Goal: Task Accomplishment & Management: Manage account settings

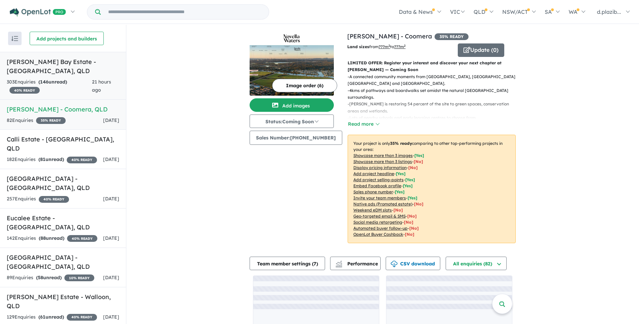
click at [85, 72] on h5 "[PERSON_NAME] Bay Estate - [GEOGRAPHIC_DATA] , [GEOGRAPHIC_DATA]" at bounding box center [63, 66] width 113 height 18
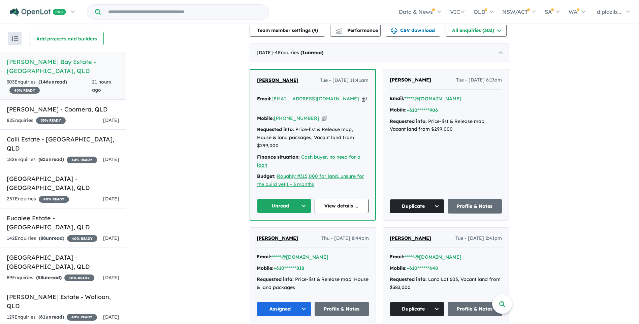
scroll to position [67, 0]
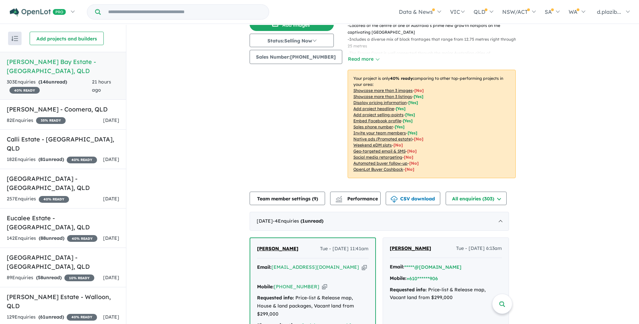
click at [362, 264] on icon "button" at bounding box center [364, 267] width 5 height 7
click at [322, 283] on icon "button" at bounding box center [324, 286] width 5 height 7
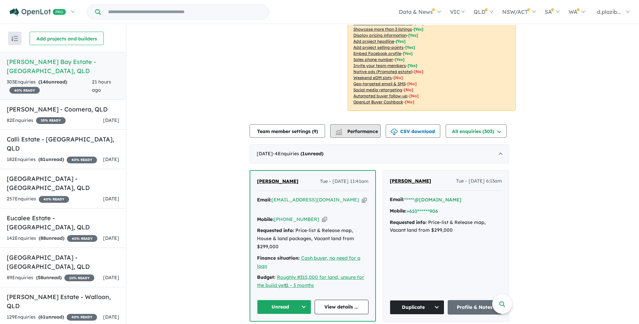
scroll to position [0, 0]
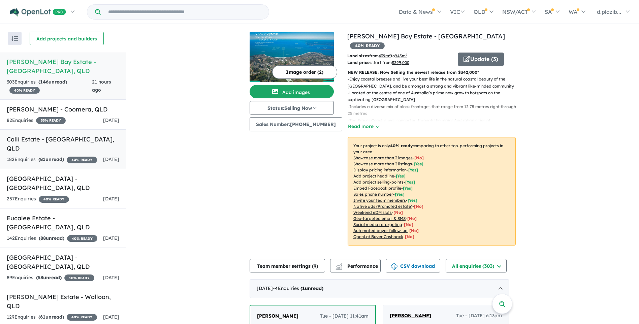
click at [71, 140] on h5 "Calli Estate - [GEOGRAPHIC_DATA] , [GEOGRAPHIC_DATA]" at bounding box center [63, 144] width 113 height 18
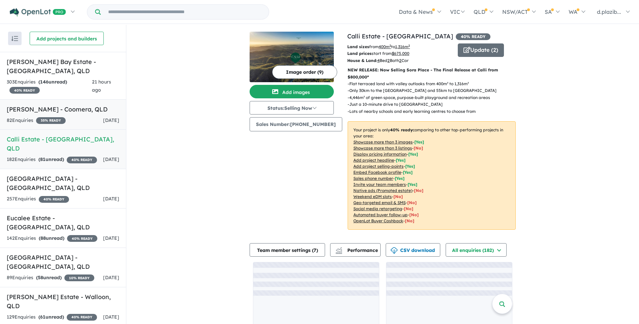
click at [85, 110] on h5 "[PERSON_NAME] - Coomera , [GEOGRAPHIC_DATA]" at bounding box center [63, 109] width 113 height 9
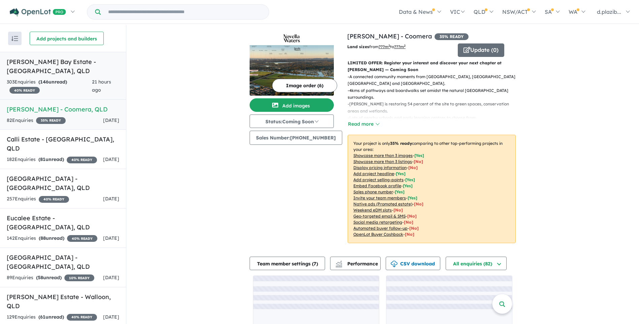
click at [87, 70] on h5 "[PERSON_NAME] Bay Estate - [GEOGRAPHIC_DATA] , [GEOGRAPHIC_DATA]" at bounding box center [63, 66] width 113 height 18
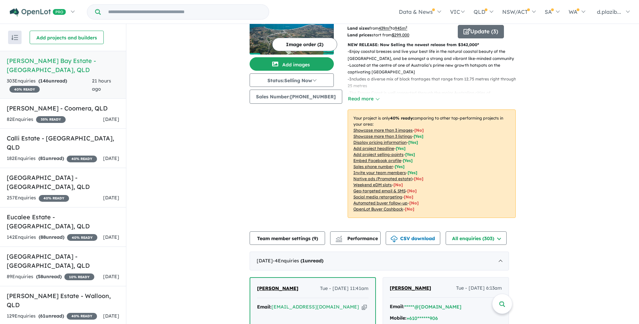
scroll to position [128, 0]
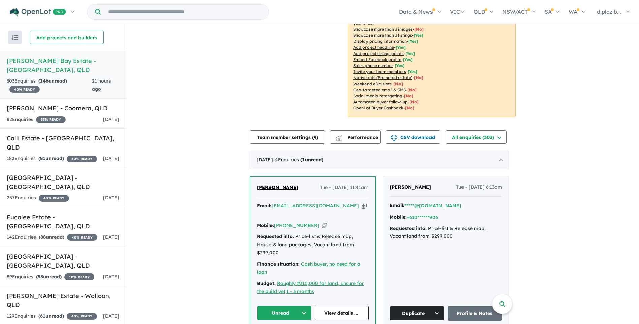
click at [300, 306] on button "Unread" at bounding box center [284, 313] width 54 height 14
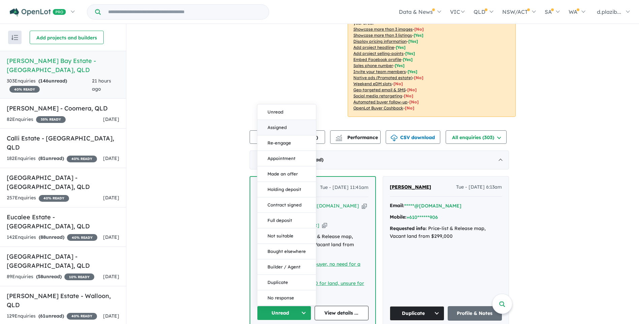
click at [290, 120] on button "Assigned" at bounding box center [286, 128] width 59 height 16
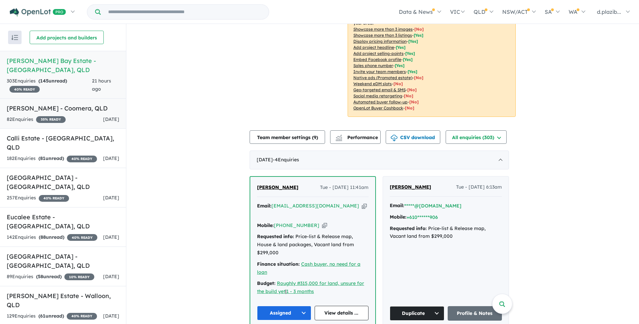
click at [92, 110] on h5 "[PERSON_NAME] - Coomera , [GEOGRAPHIC_DATA]" at bounding box center [63, 108] width 113 height 9
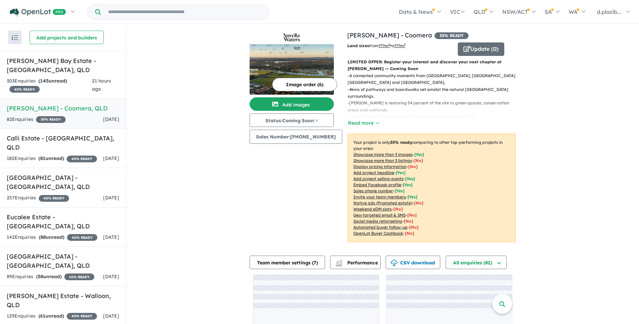
drag, startPoint x: 207, startPoint y: 171, endPoint x: 196, endPoint y: 155, distance: 19.1
click at [207, 171] on div "View 8 projects in your account Novella Waters - Coomera 35 % READY Land sizes …" at bounding box center [382, 191] width 513 height 334
click at [103, 155] on span "[DATE]" at bounding box center [111, 158] width 16 height 6
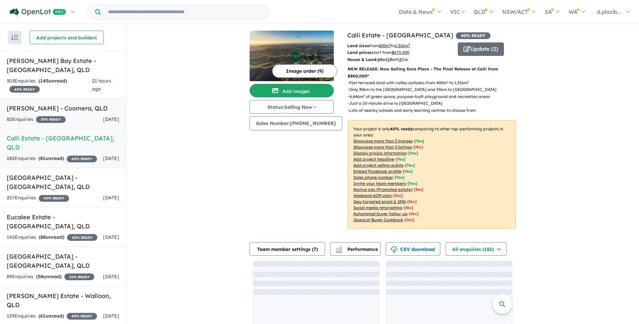
click at [75, 111] on h5 "[PERSON_NAME] - Coomera , [GEOGRAPHIC_DATA]" at bounding box center [63, 108] width 113 height 9
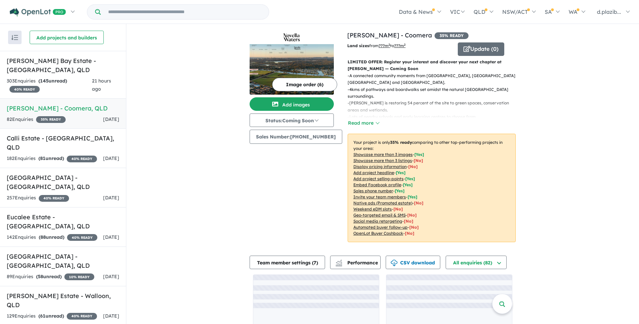
scroll to position [29, 0]
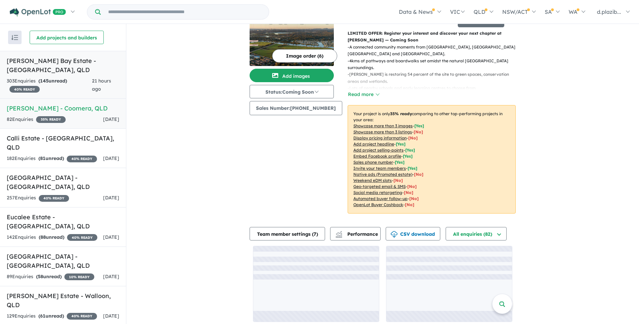
click at [65, 68] on h5 "[PERSON_NAME] Bay Estate - [GEOGRAPHIC_DATA] , [GEOGRAPHIC_DATA]" at bounding box center [63, 65] width 113 height 18
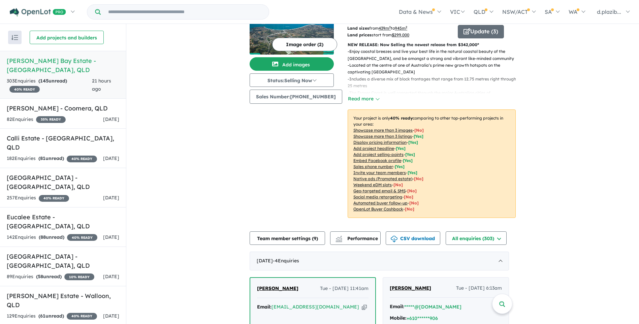
scroll to position [195, 0]
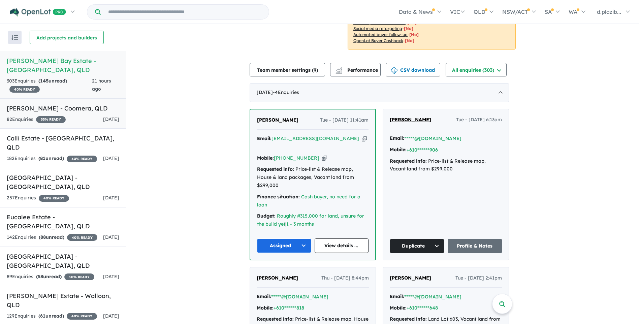
click at [77, 116] on div "82 Enquir ies ( 0 unread) 35 % READY [DATE]" at bounding box center [63, 120] width 113 height 8
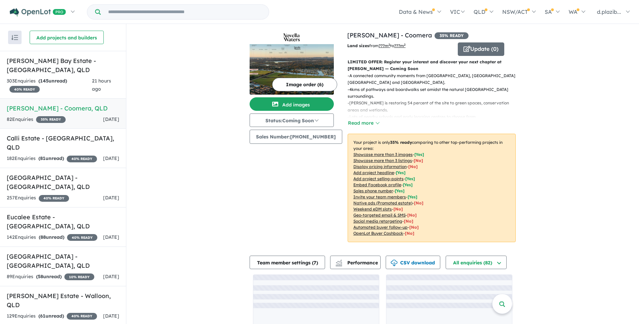
scroll to position [29, 0]
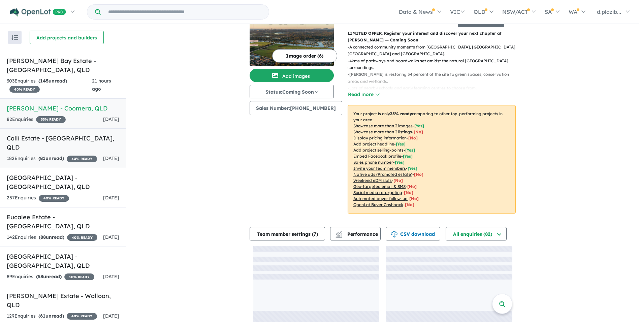
click at [96, 137] on h5 "Calli Estate - [GEOGRAPHIC_DATA] , [GEOGRAPHIC_DATA]" at bounding box center [63, 143] width 113 height 18
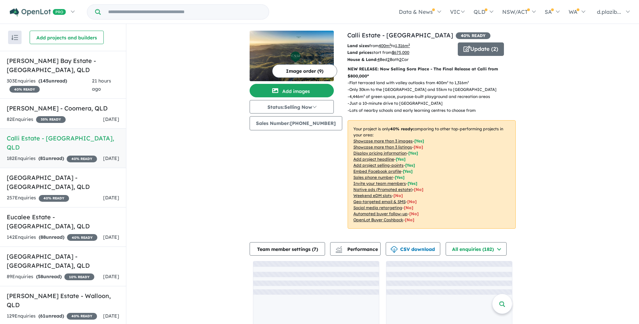
scroll to position [20, 0]
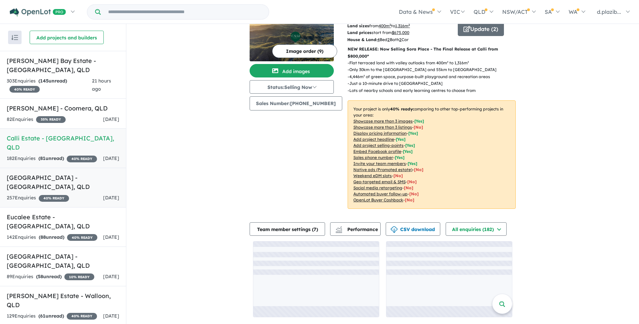
click at [86, 178] on h5 "[GEOGRAPHIC_DATA] - [GEOGRAPHIC_DATA] , [GEOGRAPHIC_DATA]" at bounding box center [63, 182] width 113 height 18
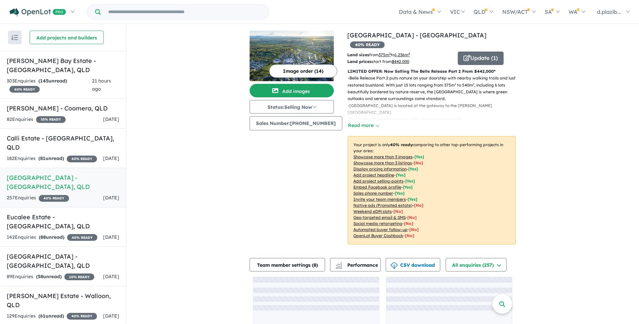
scroll to position [27, 0]
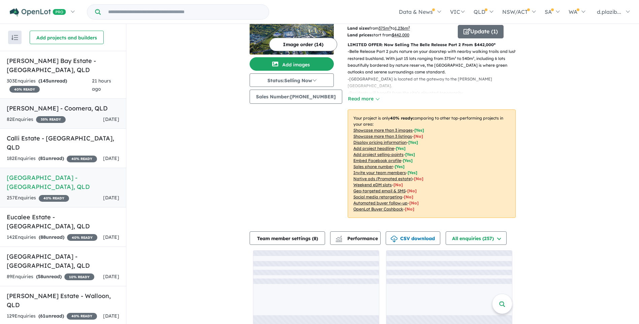
click at [89, 110] on h5 "[PERSON_NAME] - Coomera , [GEOGRAPHIC_DATA]" at bounding box center [63, 108] width 113 height 9
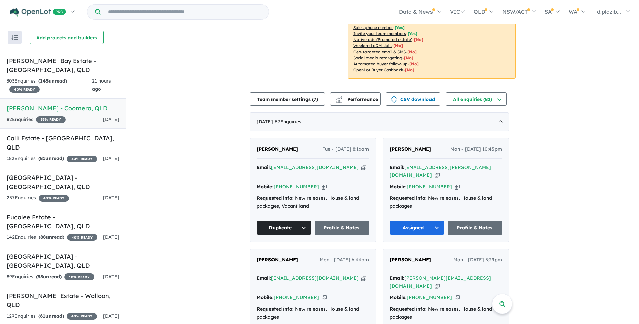
scroll to position [298, 0]
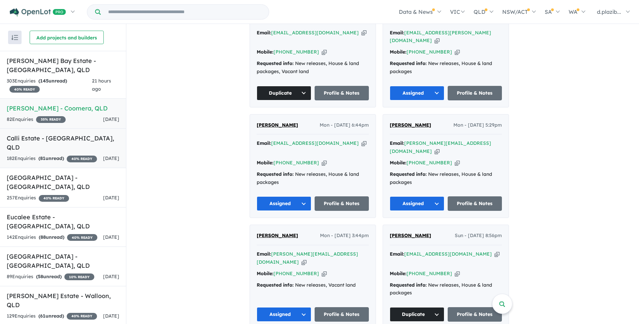
click at [74, 139] on h5 "Calli Estate - [GEOGRAPHIC_DATA] , [GEOGRAPHIC_DATA]" at bounding box center [63, 143] width 113 height 18
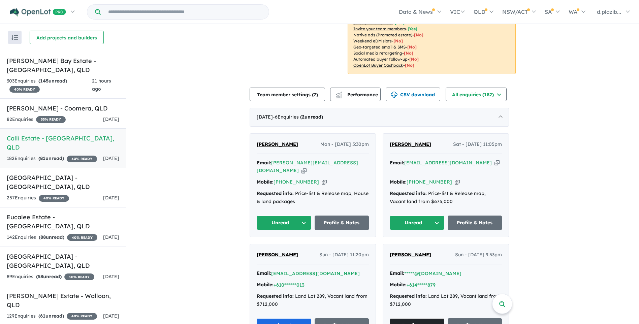
scroll to position [222, 0]
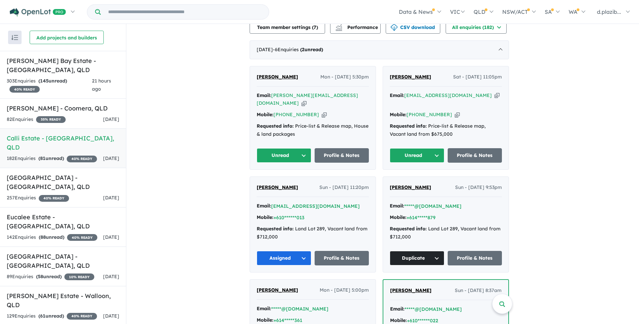
click at [307, 100] on icon "button" at bounding box center [304, 103] width 5 height 7
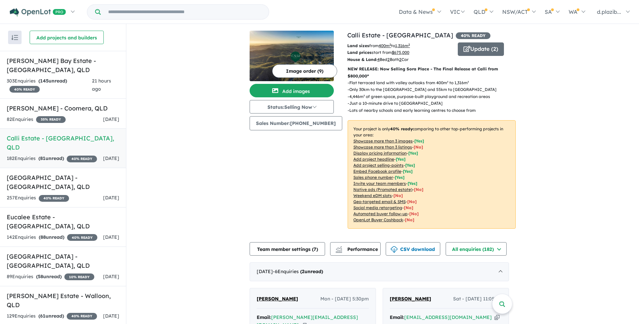
scroll to position [67, 0]
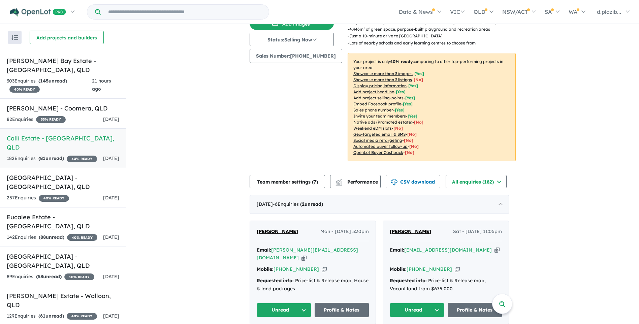
click at [307, 254] on icon "button" at bounding box center [304, 257] width 5 height 7
drag, startPoint x: 316, startPoint y: 260, endPoint x: 133, endPoint y: 264, distance: 182.7
click at [322, 266] on icon "button" at bounding box center [324, 269] width 5 height 7
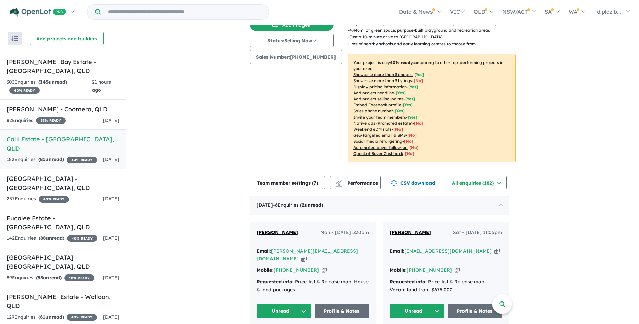
click at [291, 305] on button "Unread" at bounding box center [284, 311] width 55 height 14
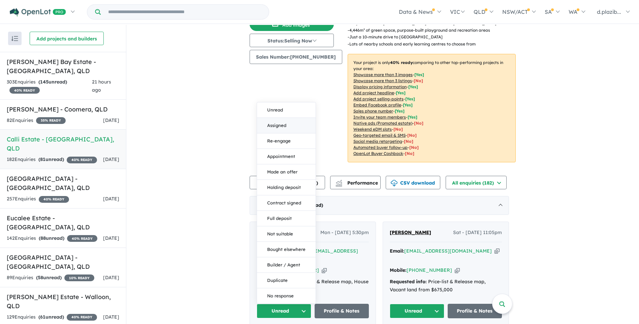
click at [289, 118] on button "Assigned" at bounding box center [286, 126] width 59 height 16
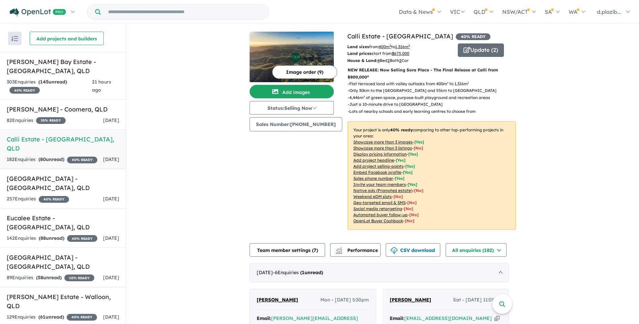
scroll to position [135, 0]
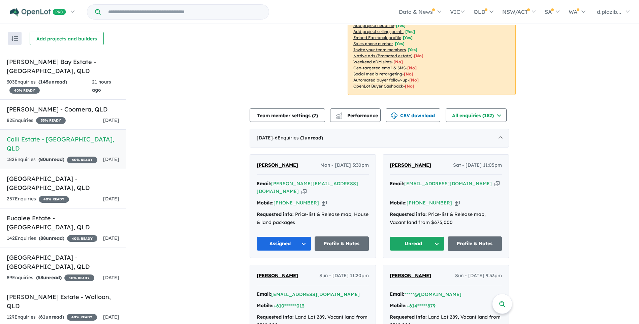
click at [495, 185] on icon "button" at bounding box center [497, 183] width 5 height 7
click at [495, 182] on icon "button" at bounding box center [497, 183] width 5 height 7
drag, startPoint x: 476, startPoint y: 184, endPoint x: 459, endPoint y: 187, distance: 16.9
click at [495, 184] on icon "button" at bounding box center [497, 183] width 5 height 7
click at [455, 199] on icon "button" at bounding box center [457, 202] width 5 height 7
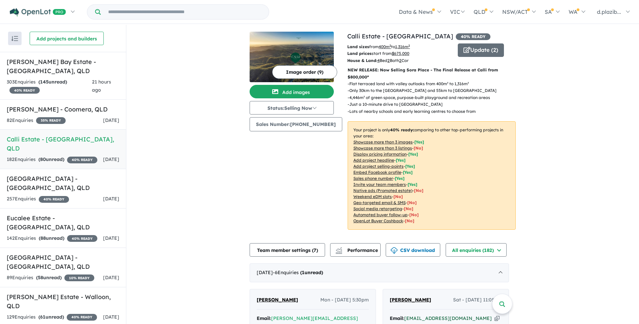
scroll to position [101, 0]
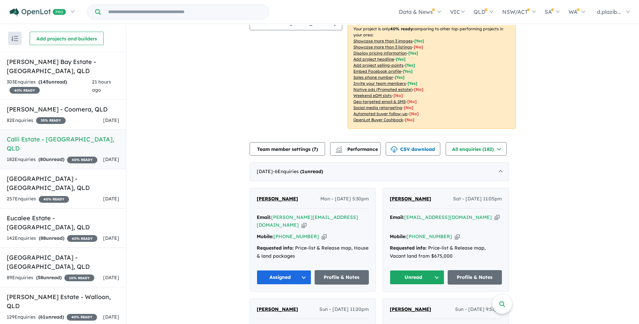
click at [425, 270] on button "Unread" at bounding box center [417, 277] width 55 height 14
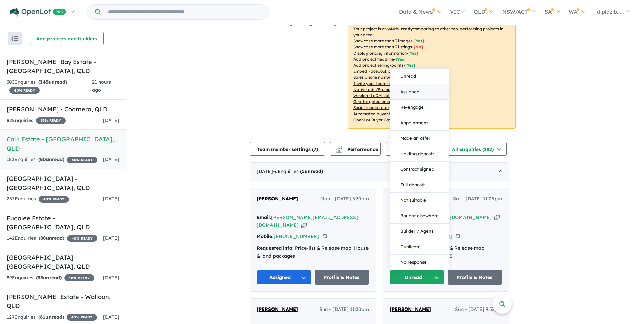
click at [426, 84] on button "Assigned" at bounding box center [419, 92] width 59 height 16
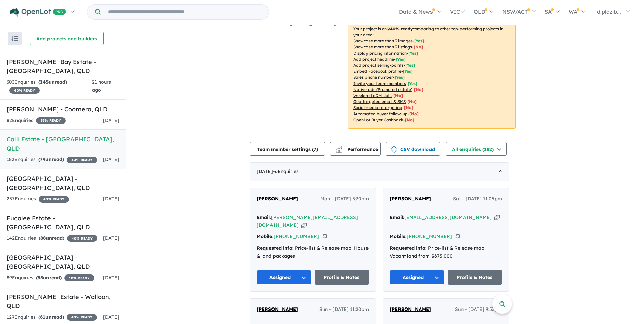
scroll to position [236, 0]
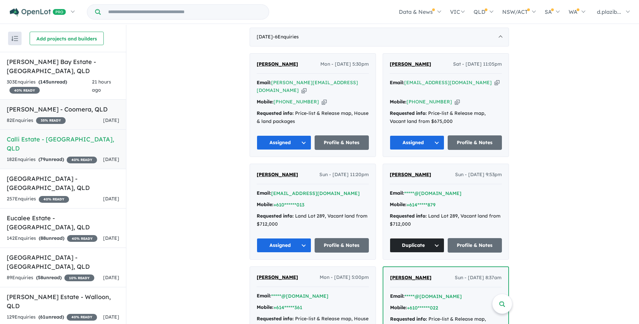
click at [89, 125] on link "[PERSON_NAME] - Coomera , QLD 82 Enquir ies ( 0 unread) 35 % READY [DATE]" at bounding box center [63, 114] width 126 height 31
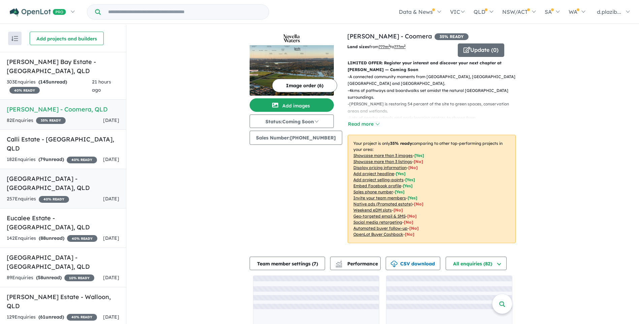
click at [94, 195] on div "257 Enquir ies ( 0 unread) 40 % READY [DATE]" at bounding box center [63, 199] width 113 height 8
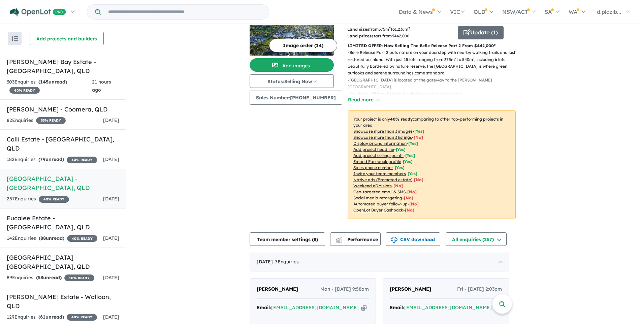
scroll to position [229, 0]
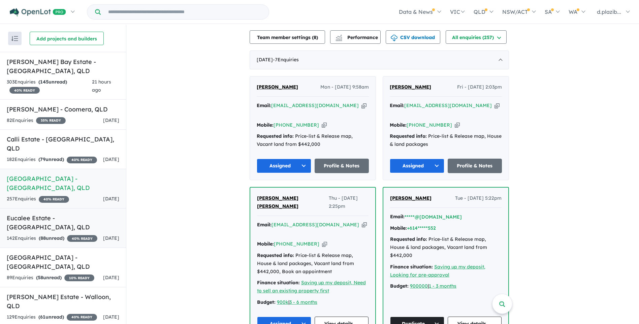
click at [87, 214] on link "Eucalee Estate - [GEOGRAPHIC_DATA] , [GEOGRAPHIC_DATA] 142 Enquir ies ( 88 unre…" at bounding box center [63, 228] width 126 height 40
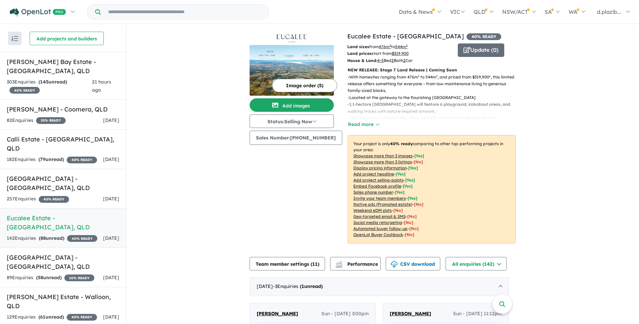
scroll to position [135, 0]
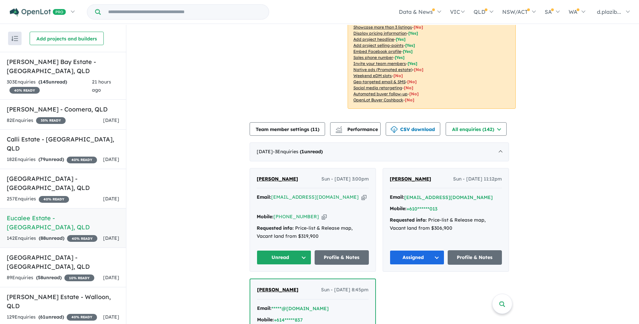
click at [362, 195] on icon "button" at bounding box center [364, 197] width 5 height 7
click at [362, 194] on icon "button" at bounding box center [364, 197] width 5 height 7
drag, startPoint x: 318, startPoint y: 209, endPoint x: 66, endPoint y: 253, distance: 255.8
click at [311, 213] on div "Mobile: [PHONE_NUMBER] Copied!" at bounding box center [313, 217] width 112 height 8
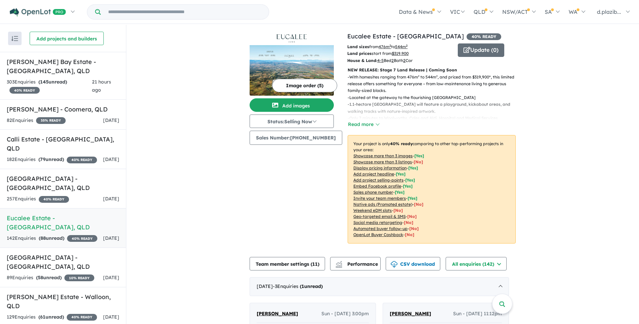
scroll to position [168, 0]
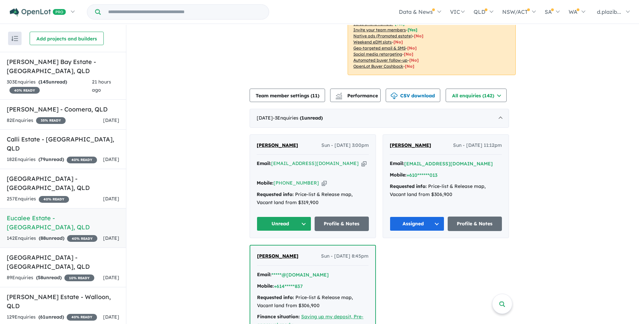
click at [300, 220] on button "Unread" at bounding box center [284, 224] width 55 height 14
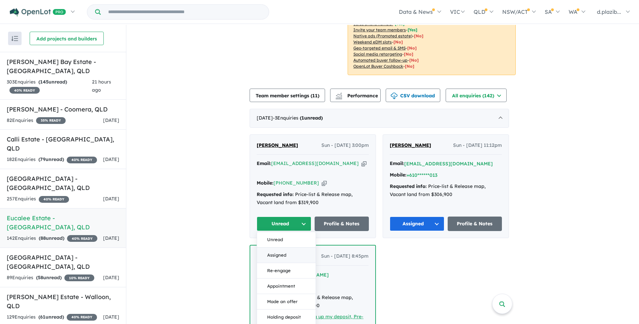
click at [296, 250] on button "Assigned" at bounding box center [286, 256] width 59 height 16
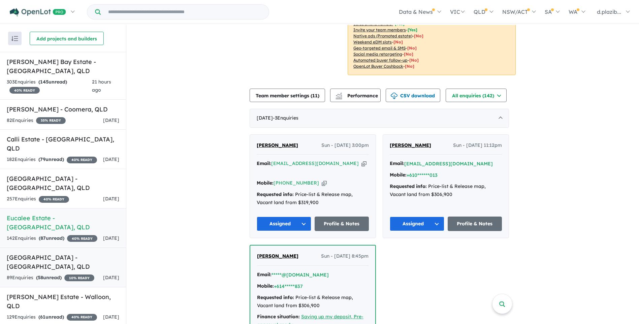
click at [97, 256] on h5 "[GEOGRAPHIC_DATA] - [GEOGRAPHIC_DATA] , [GEOGRAPHIC_DATA]" at bounding box center [63, 262] width 113 height 18
